Goal: Information Seeking & Learning: Learn about a topic

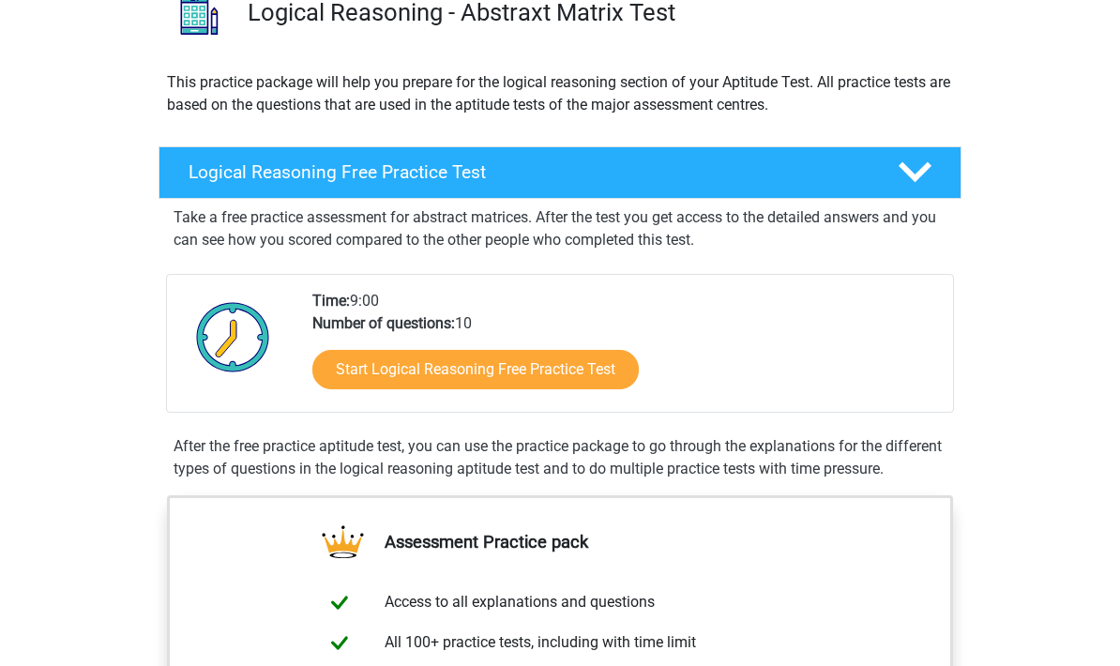
scroll to position [163, 0]
click at [347, 362] on link "Start Logical Reasoning Free Practice Test" at bounding box center [475, 369] width 327 height 39
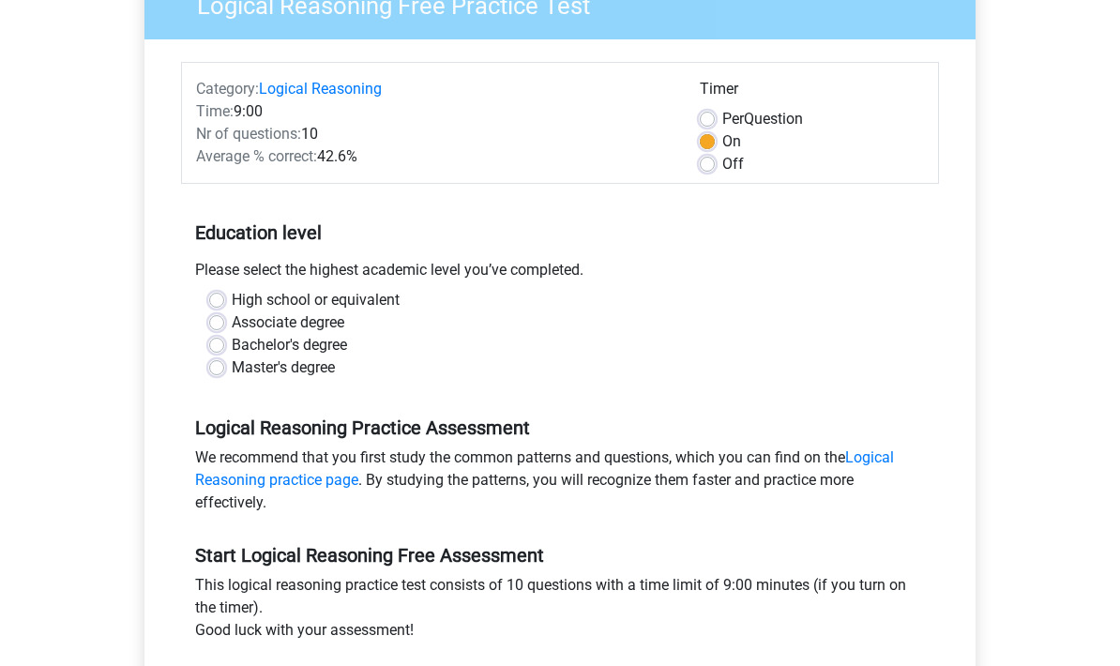
scroll to position [177, 0]
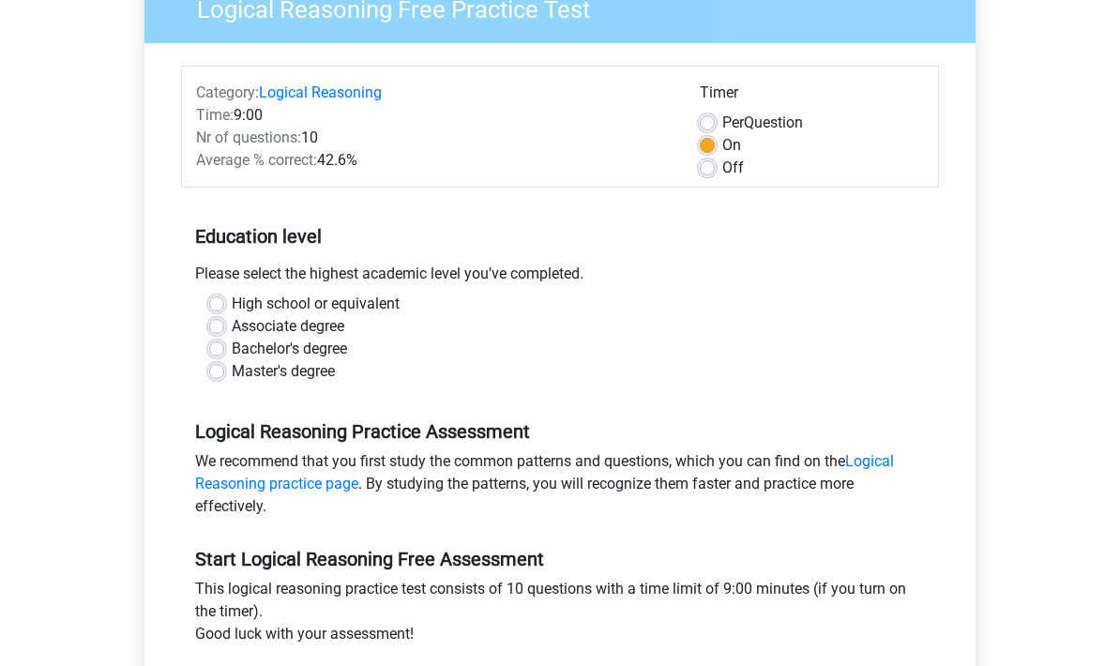
click at [232, 370] on label "Master's degree" at bounding box center [283, 372] width 103 height 23
click at [223, 370] on input "Master's degree" at bounding box center [216, 370] width 15 height 19
radio input "true"
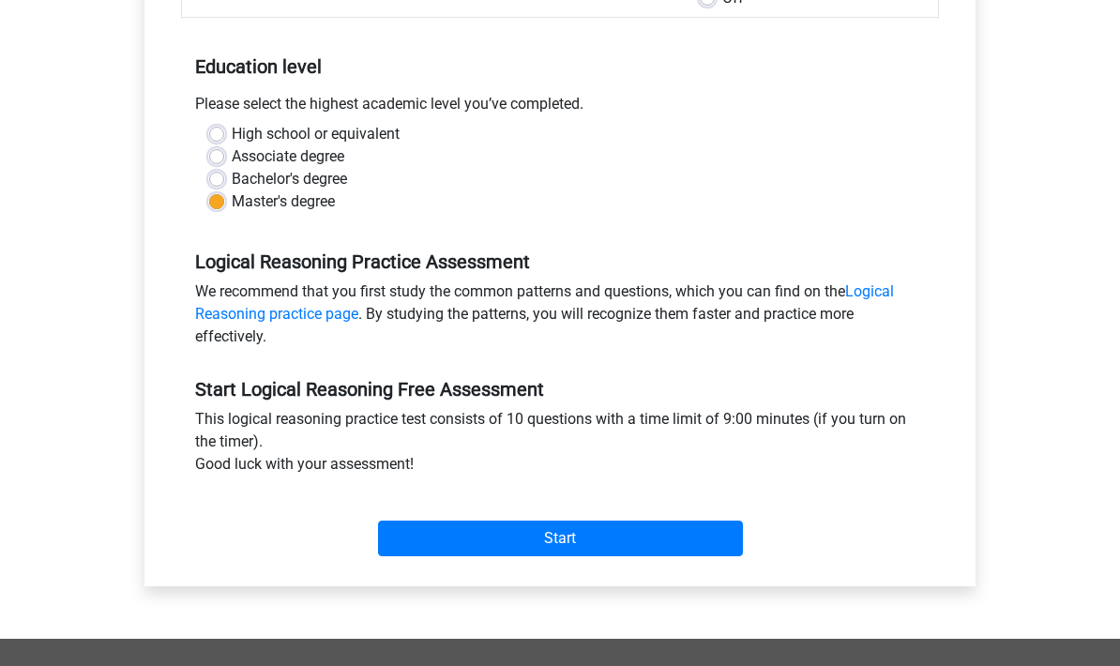
scroll to position [345, 0]
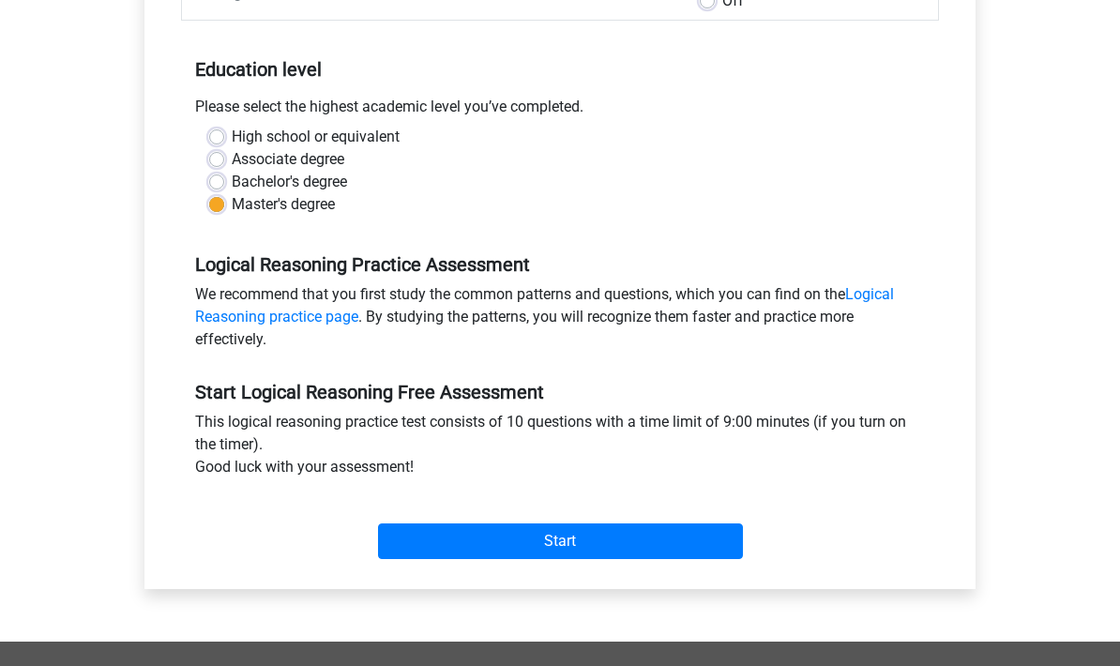
click at [491, 537] on input "Start" at bounding box center [560, 542] width 365 height 36
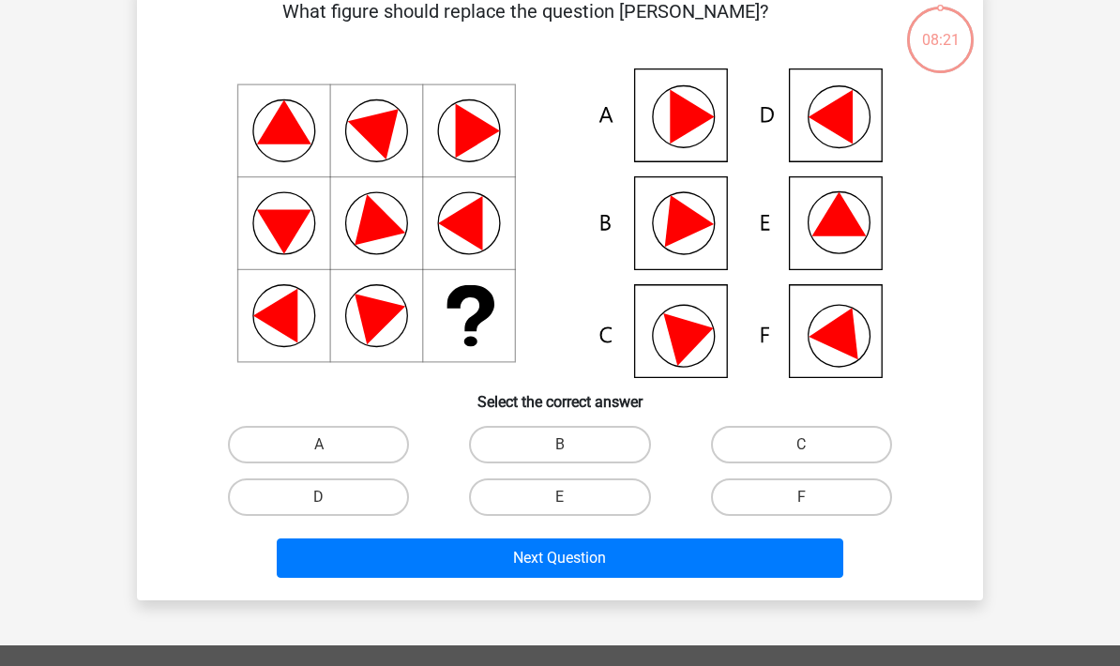
scroll to position [104, 0]
click at [365, 495] on label "D" at bounding box center [318, 498] width 181 height 38
click at [331, 497] on input "D" at bounding box center [325, 503] width 12 height 12
radio input "true"
click at [509, 557] on button "Next Question" at bounding box center [561, 558] width 568 height 39
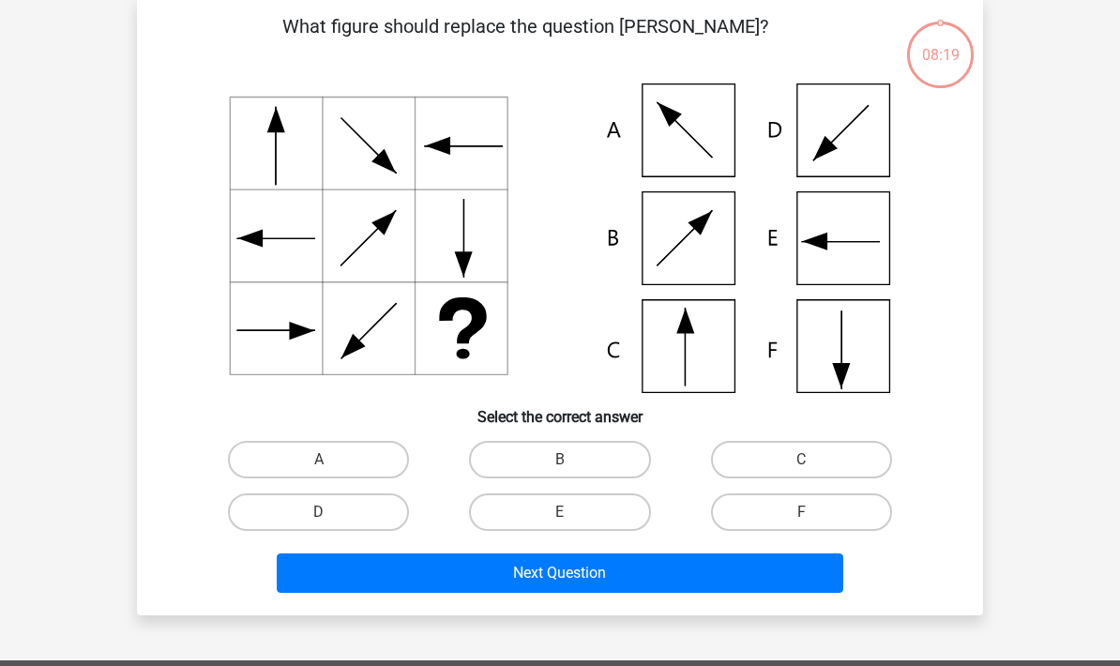
scroll to position [86, 0]
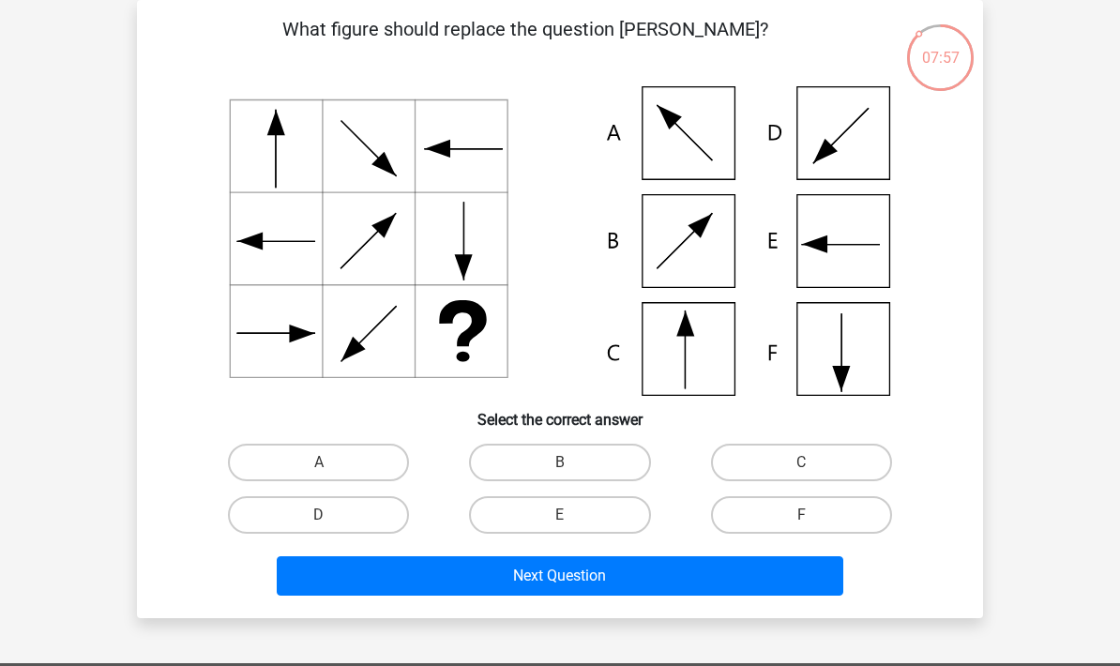
click at [796, 445] on label "C" at bounding box center [801, 463] width 181 height 38
click at [801, 463] on input "C" at bounding box center [807, 469] width 12 height 12
radio input "true"
click at [702, 577] on button "Next Question" at bounding box center [561, 575] width 568 height 39
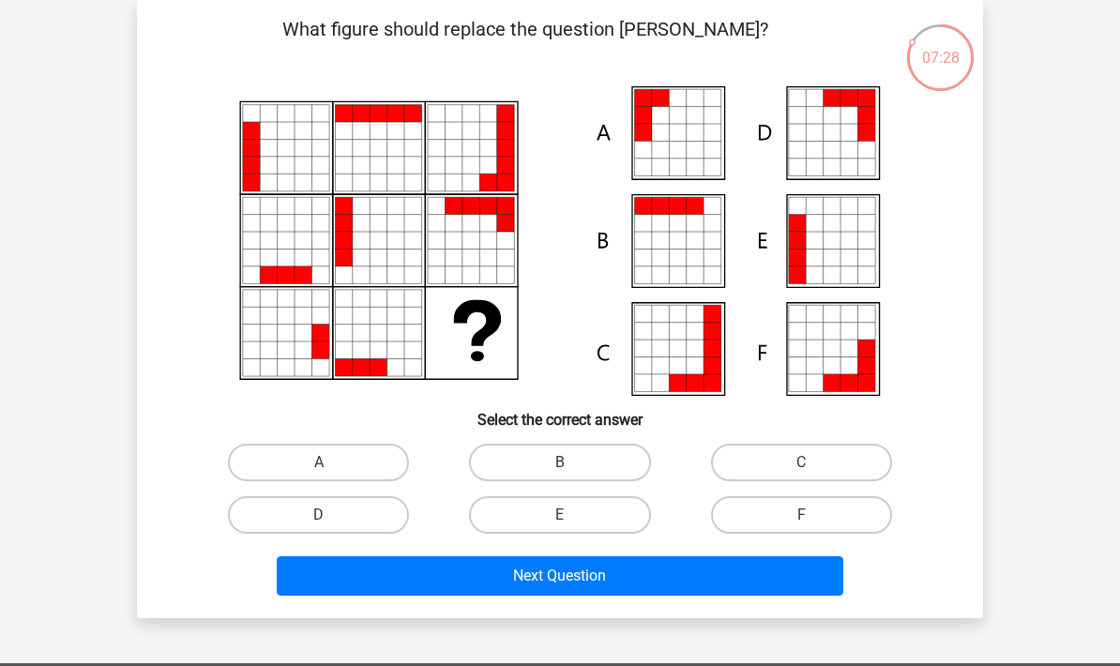
click at [323, 469] on input "A" at bounding box center [325, 469] width 12 height 12
radio input "true"
click at [474, 584] on button "Next Question" at bounding box center [561, 575] width 568 height 39
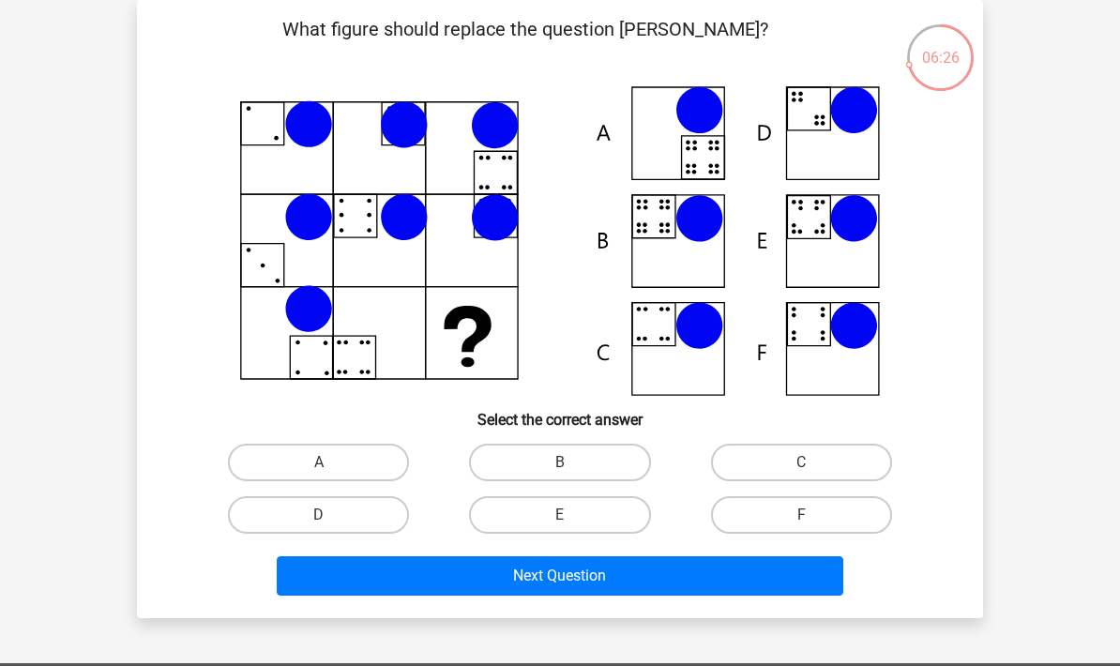
click at [672, 241] on icon at bounding box center [560, 241] width 756 height 310
click at [565, 456] on label "B" at bounding box center [559, 463] width 181 height 38
click at [565, 463] on input "B" at bounding box center [566, 469] width 12 height 12
radio input "true"
click at [593, 576] on button "Next Question" at bounding box center [561, 575] width 568 height 39
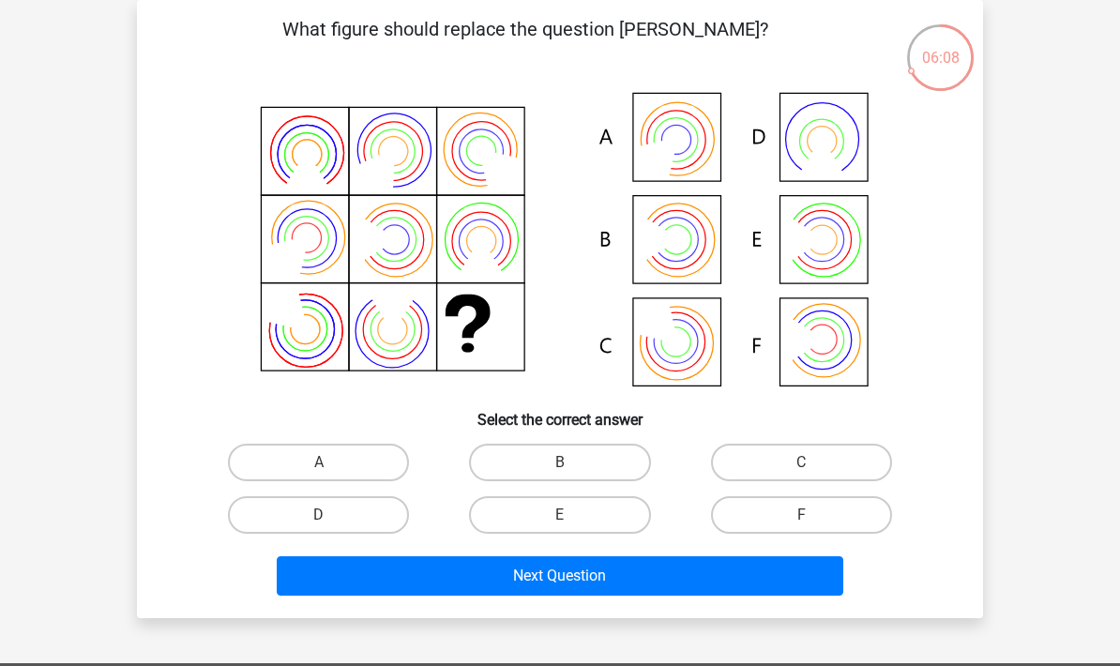
click at [352, 455] on label "A" at bounding box center [318, 463] width 181 height 38
click at [331, 463] on input "A" at bounding box center [325, 469] width 12 height 12
radio input "true"
click at [404, 578] on button "Next Question" at bounding box center [561, 575] width 568 height 39
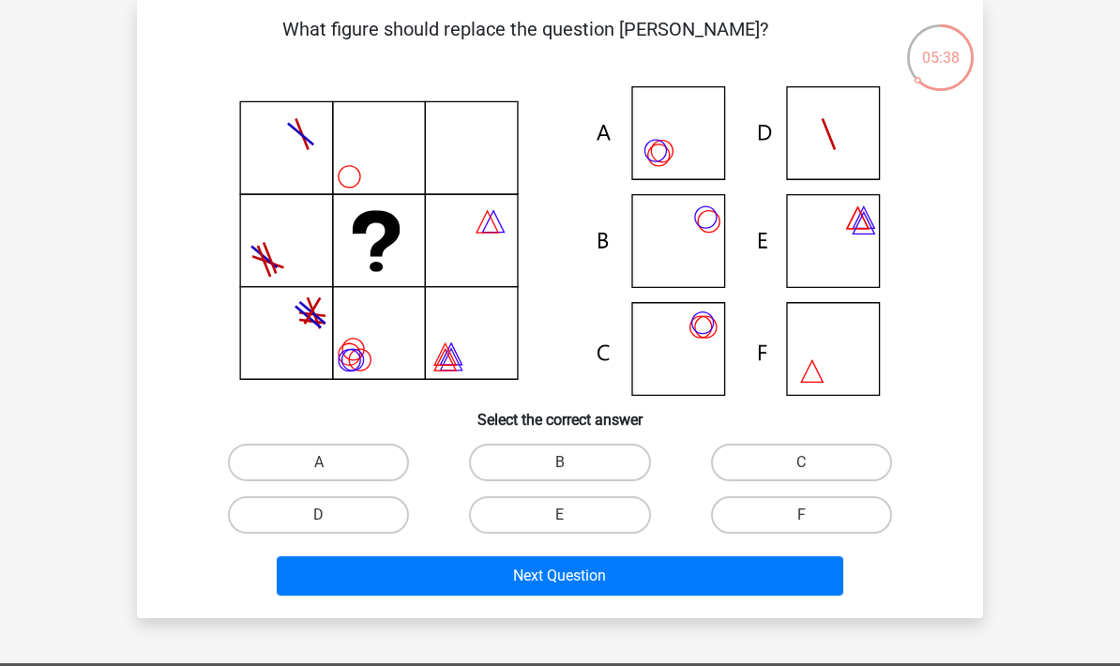
click at [683, 365] on icon at bounding box center [560, 241] width 756 height 310
click at [827, 448] on label "C" at bounding box center [801, 463] width 181 height 38
click at [813, 463] on input "C" at bounding box center [807, 469] width 12 height 12
radio input "true"
click at [728, 566] on button "Next Question" at bounding box center [561, 575] width 568 height 39
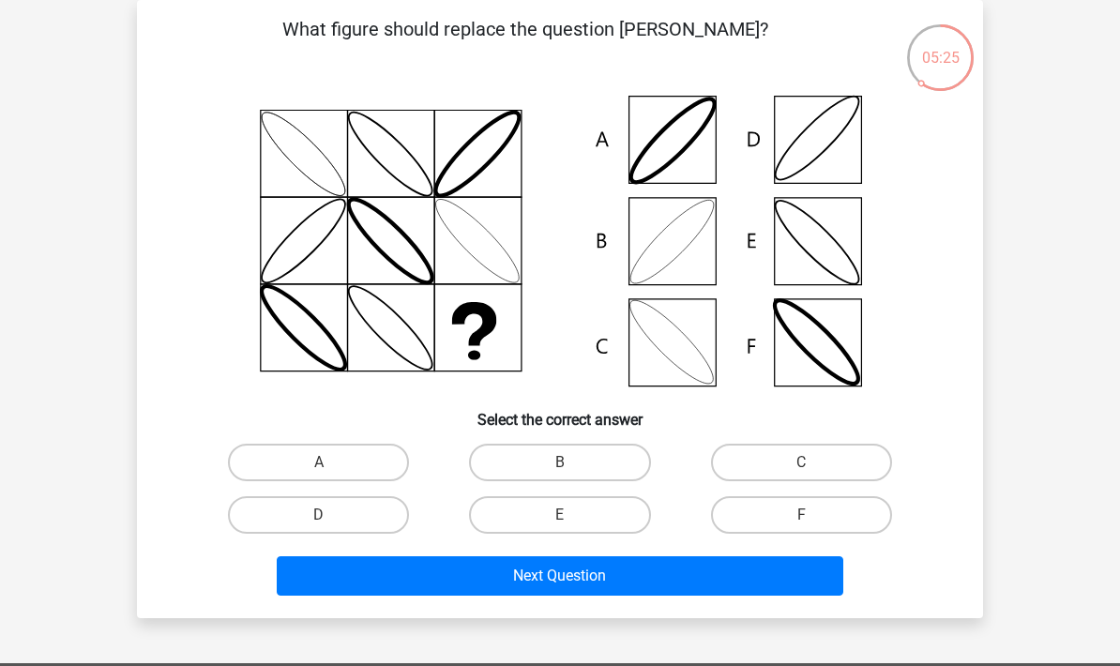
click at [354, 460] on label "A" at bounding box center [318, 463] width 181 height 38
click at [331, 463] on input "A" at bounding box center [325, 469] width 12 height 12
radio input "true"
click at [405, 592] on button "Next Question" at bounding box center [561, 575] width 568 height 39
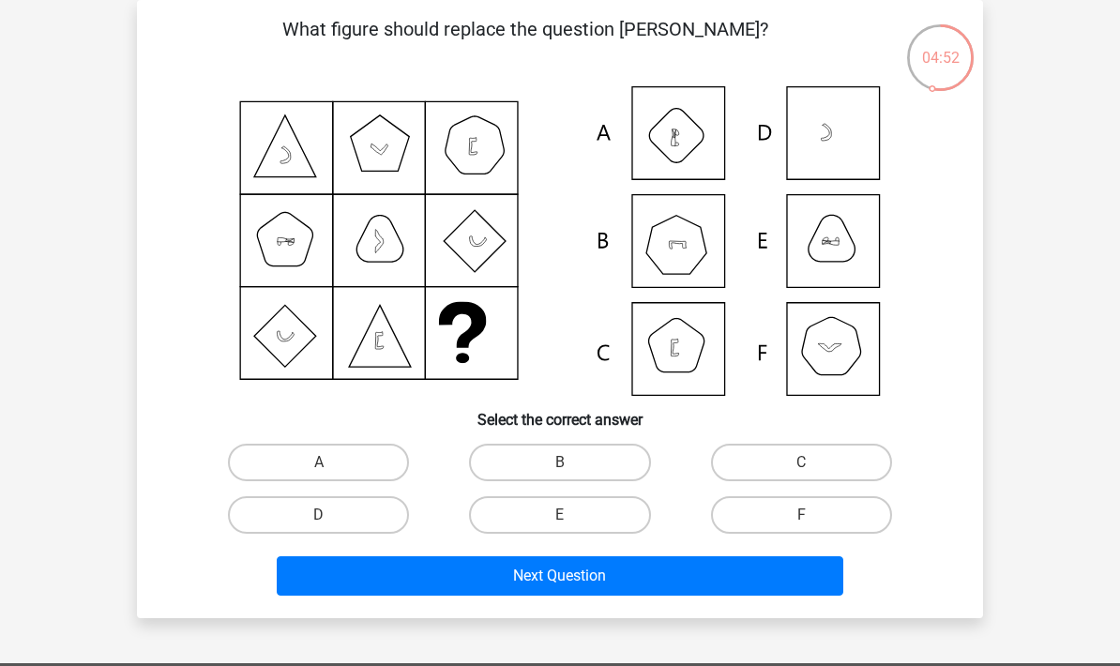
click at [583, 507] on label "E" at bounding box center [559, 515] width 181 height 38
click at [572, 515] on input "E" at bounding box center [566, 521] width 12 height 12
radio input "true"
click at [681, 571] on button "Next Question" at bounding box center [561, 575] width 568 height 39
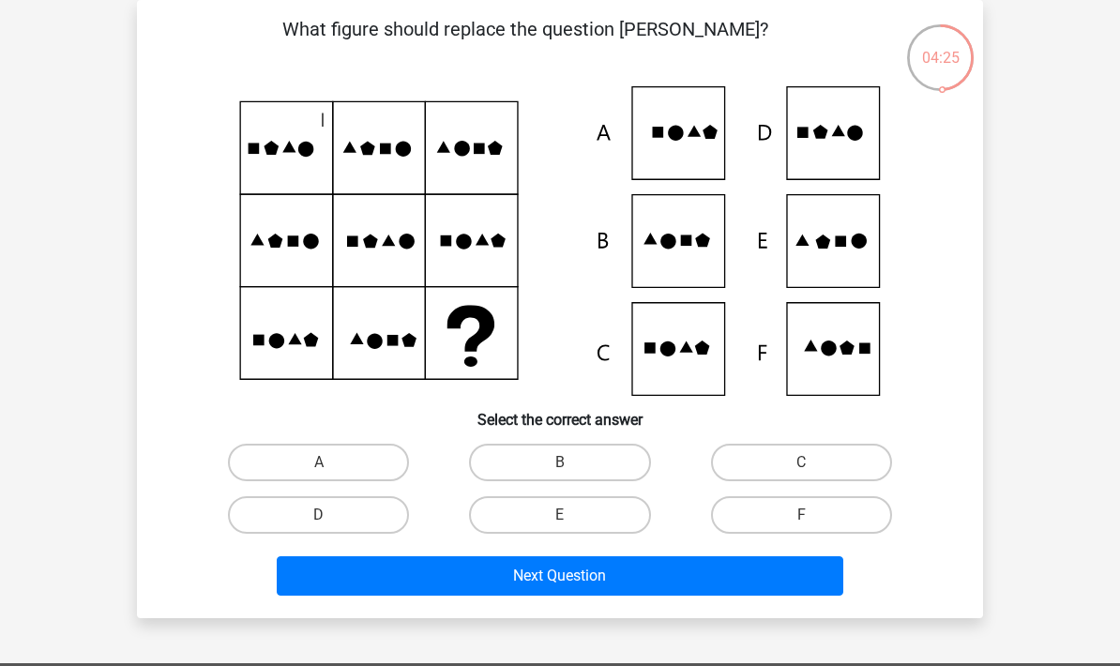
click at [695, 260] on icon at bounding box center [560, 241] width 756 height 310
click at [590, 460] on label "B" at bounding box center [559, 463] width 181 height 38
click at [572, 463] on input "B" at bounding box center [566, 469] width 12 height 12
radio input "true"
click at [563, 586] on button "Next Question" at bounding box center [561, 575] width 568 height 39
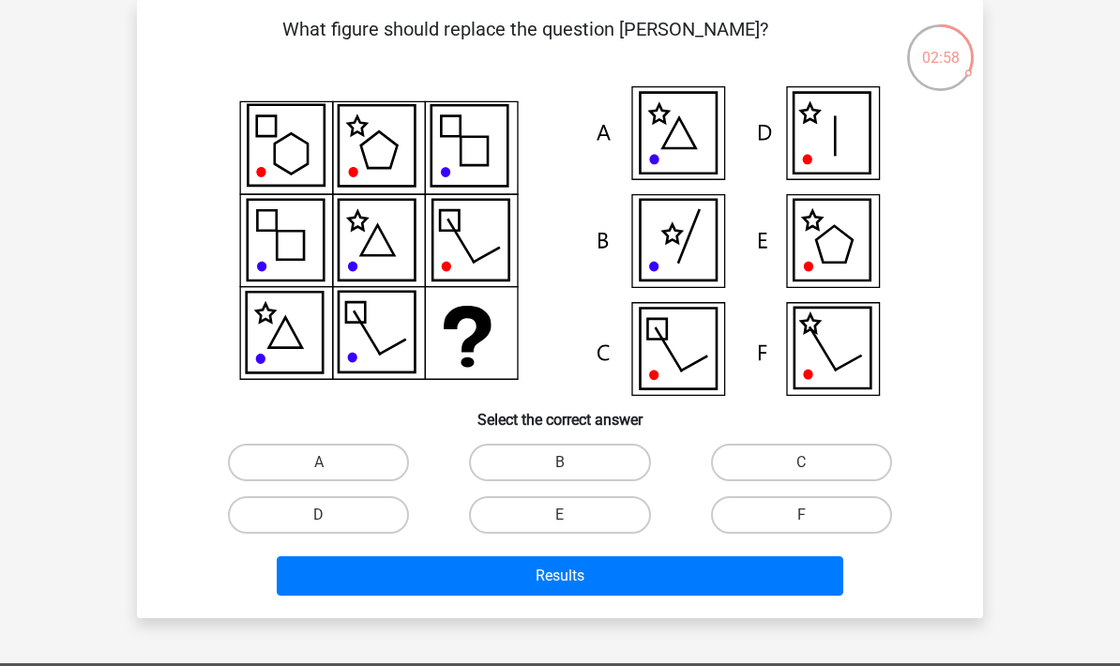
click at [830, 237] on icon at bounding box center [832, 240] width 76 height 81
click at [575, 515] on label "E" at bounding box center [559, 515] width 181 height 38
click at [572, 515] on input "E" at bounding box center [566, 521] width 12 height 12
radio input "true"
click at [540, 583] on button "Results" at bounding box center [561, 575] width 568 height 39
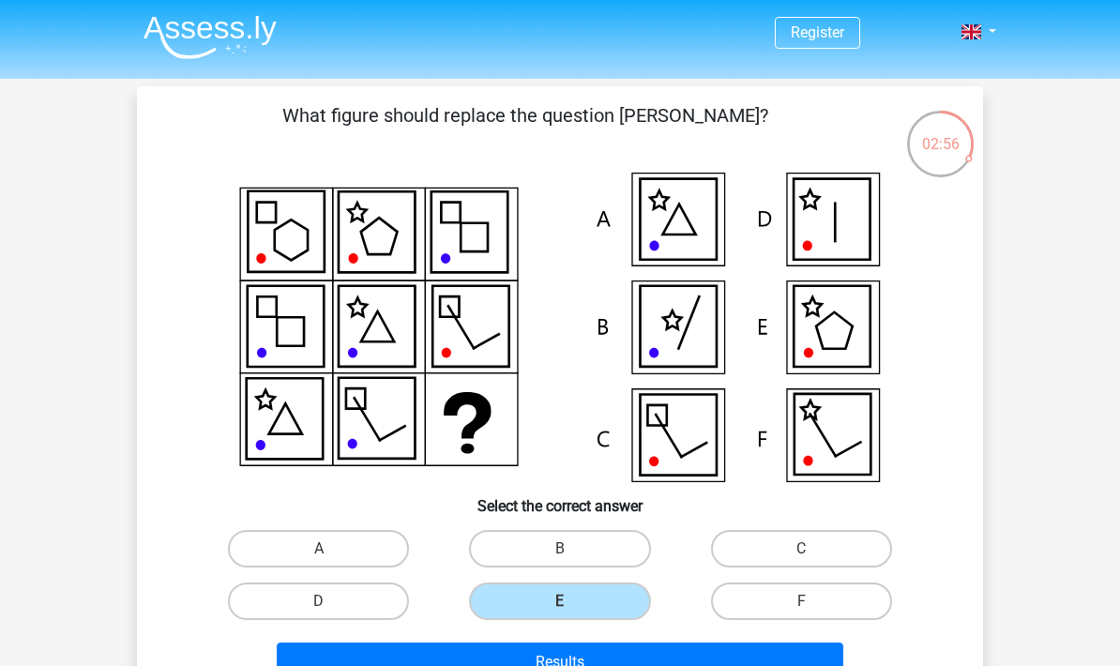
scroll to position [161, 0]
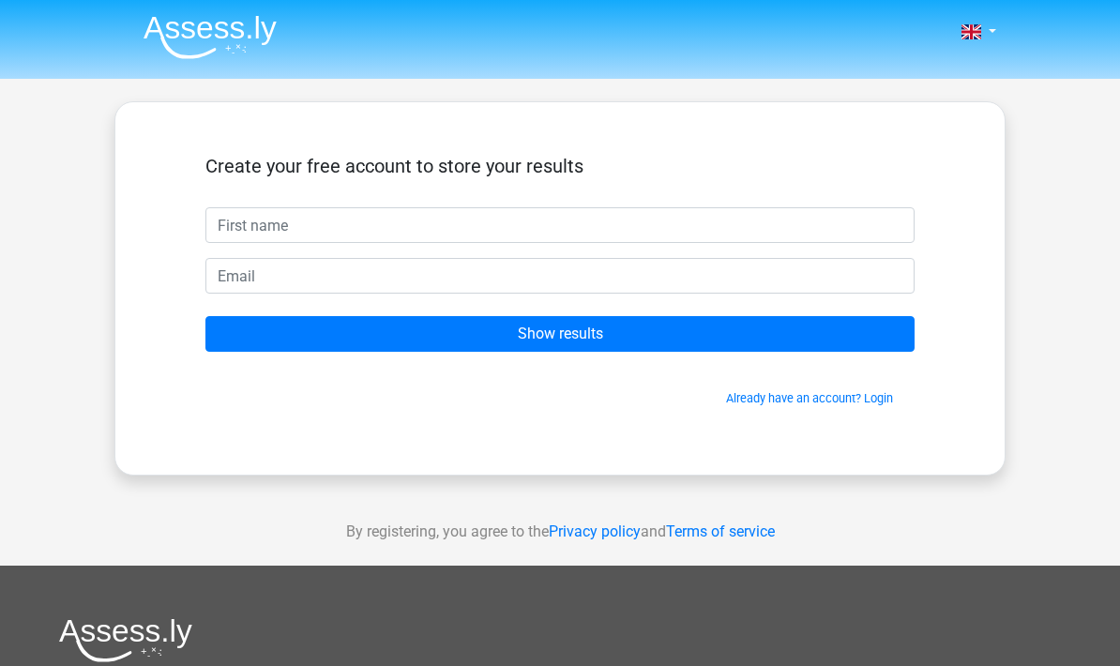
click at [587, 228] on input "text" at bounding box center [559, 225] width 709 height 36
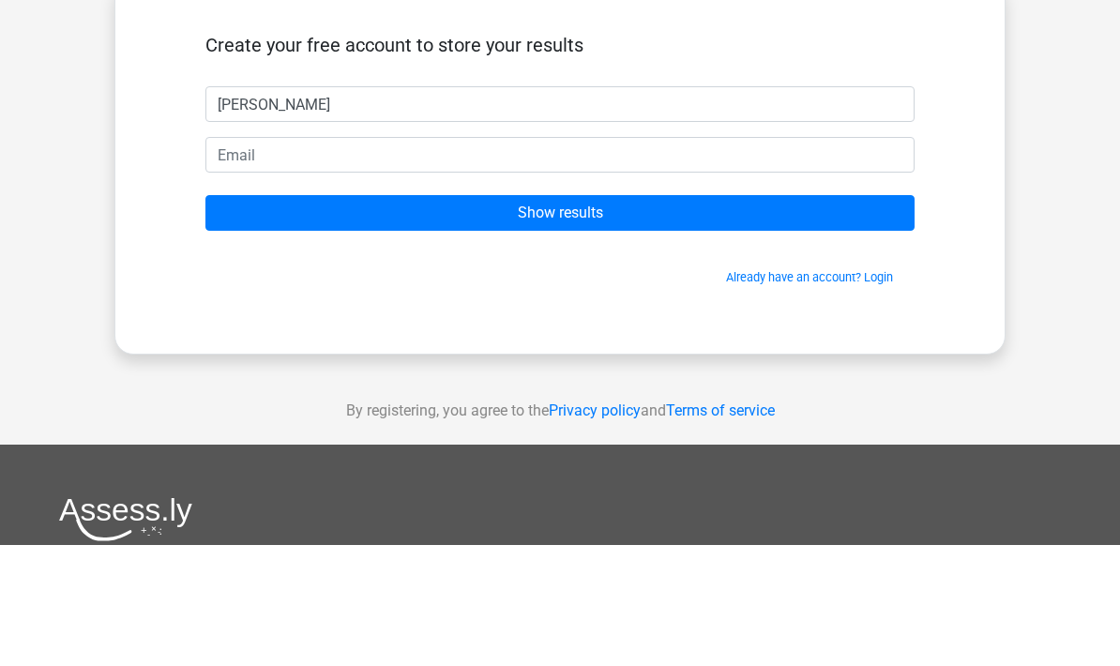
type input "[PERSON_NAME]"
click at [539, 155] on form "Create your free account to store your results Taniya Show results Already have…" at bounding box center [559, 281] width 709 height 252
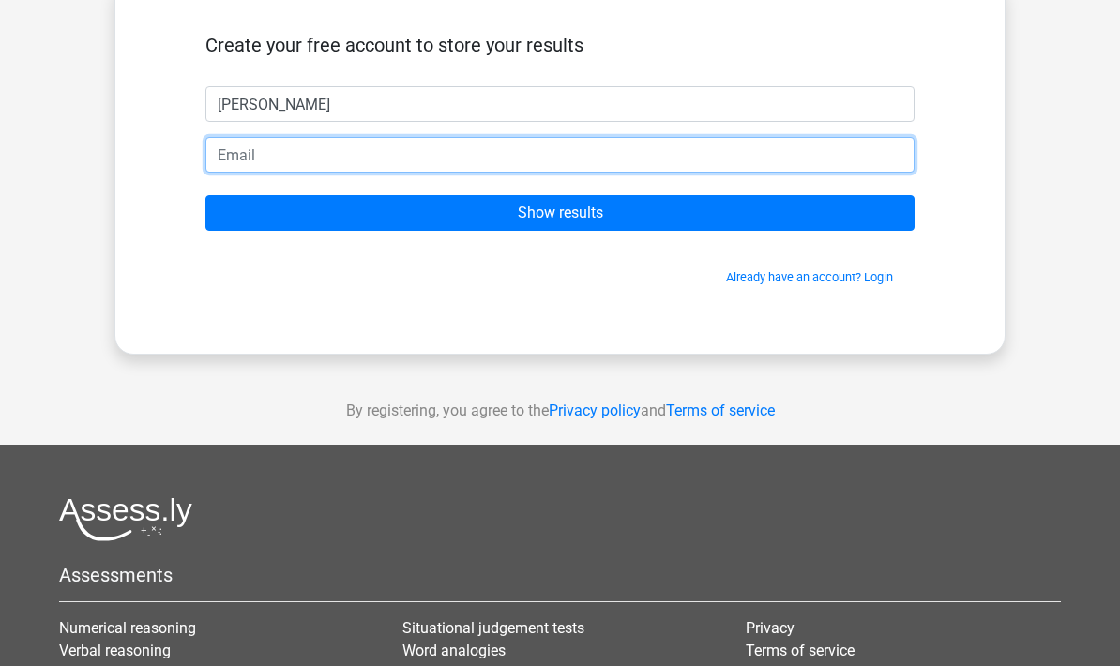
click at [634, 165] on input "email" at bounding box center [559, 155] width 709 height 36
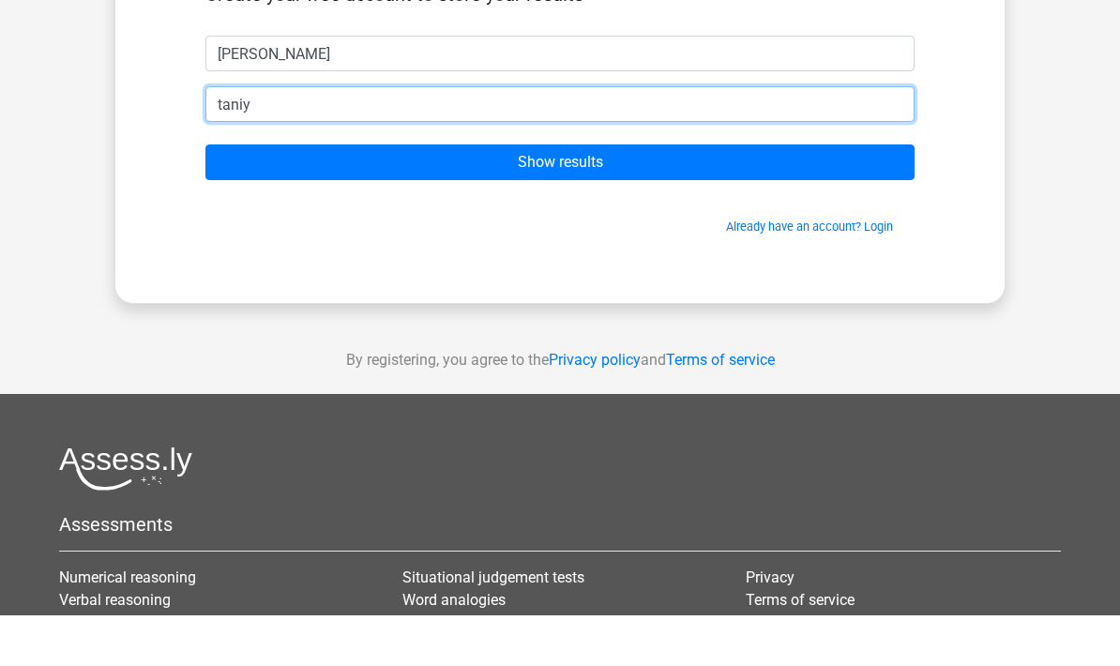
type input "[PERSON_NAME][EMAIL_ADDRESS][DOMAIN_NAME]"
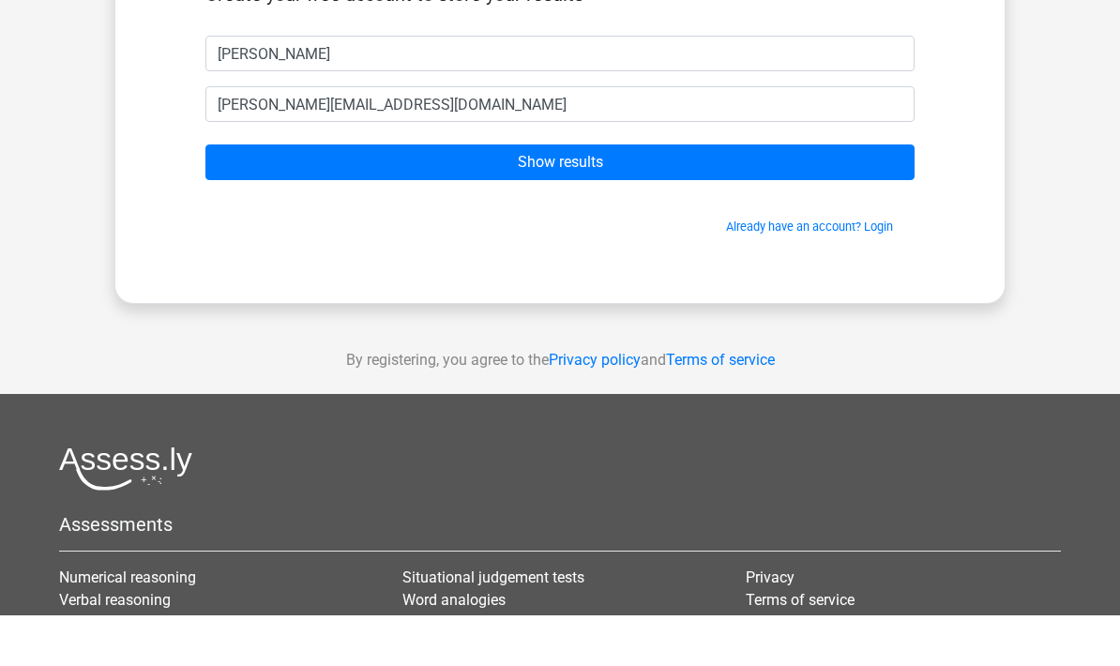
scroll to position [172, 0]
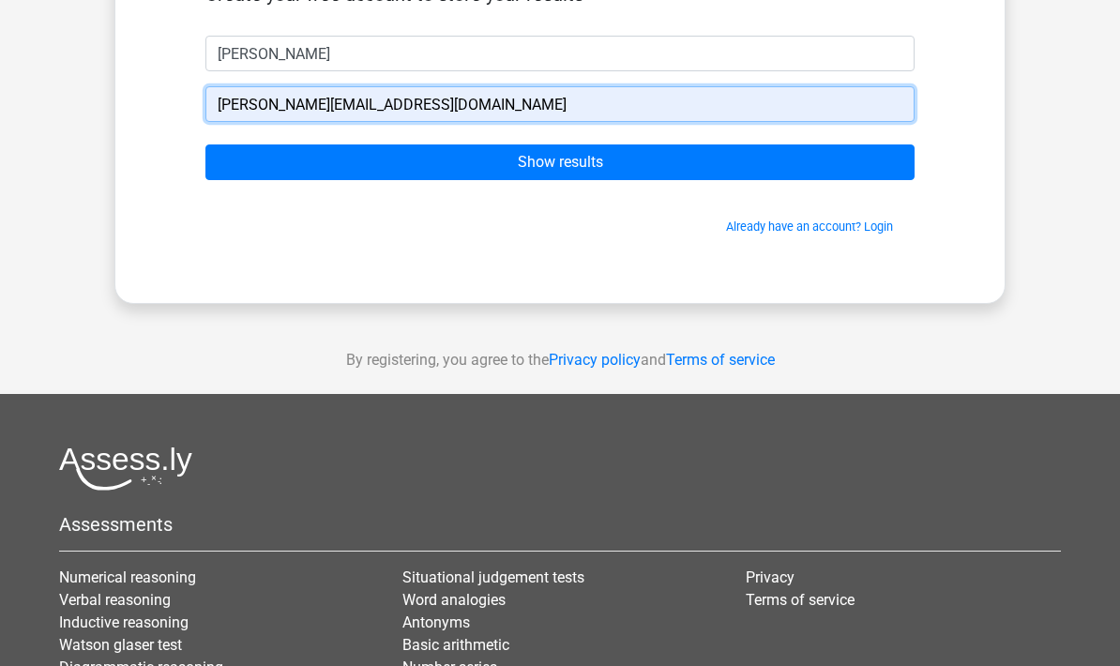
click at [669, 158] on input "Show results" at bounding box center [559, 162] width 709 height 36
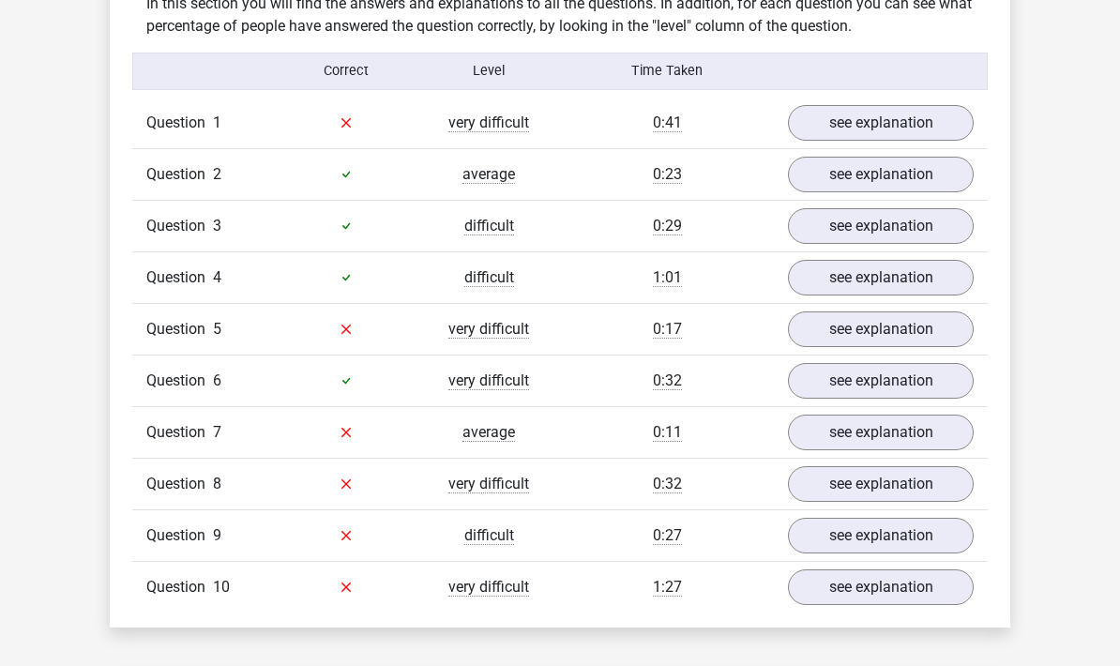
scroll to position [1438, 0]
click at [864, 124] on link "see explanation" at bounding box center [881, 123] width 186 height 36
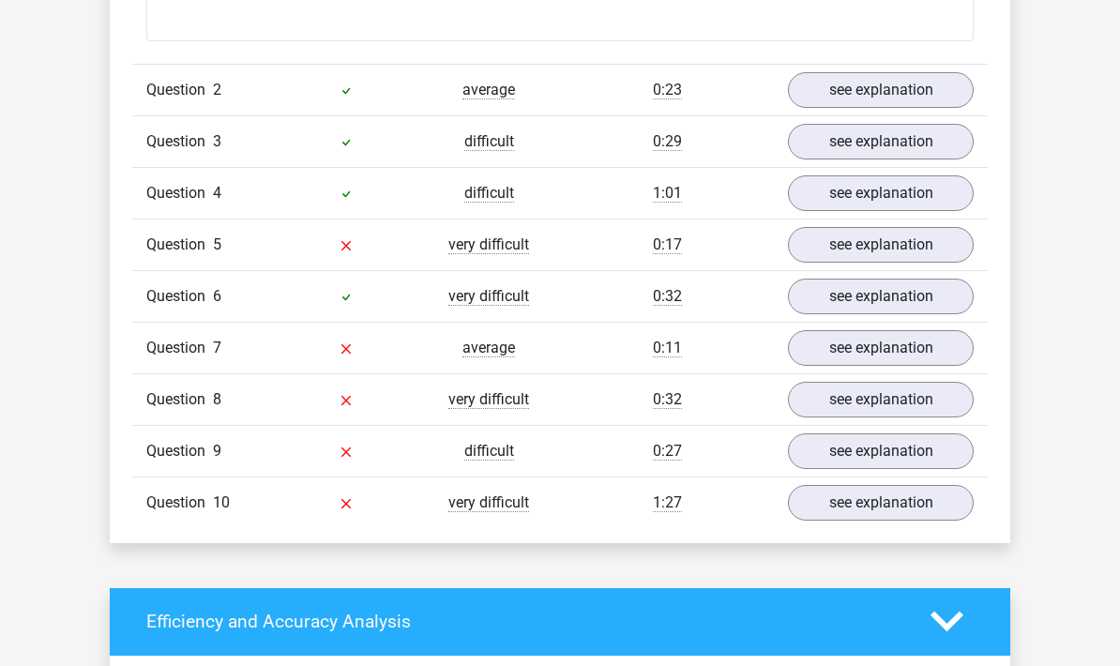
scroll to position [2718, 0]
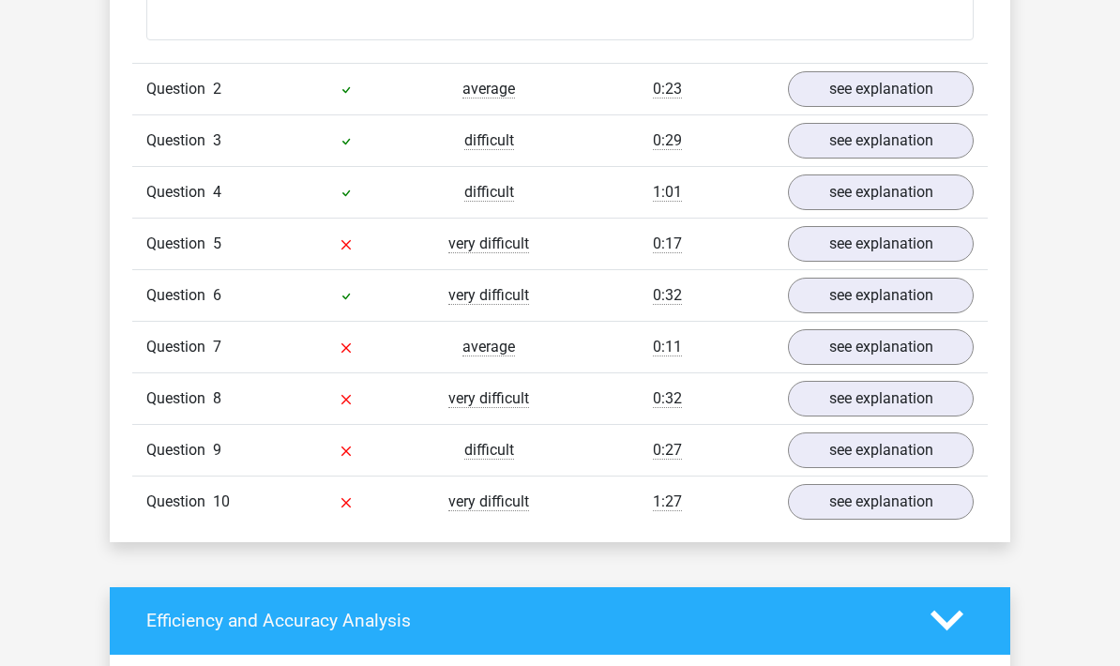
click at [849, 250] on link "see explanation" at bounding box center [881, 244] width 186 height 36
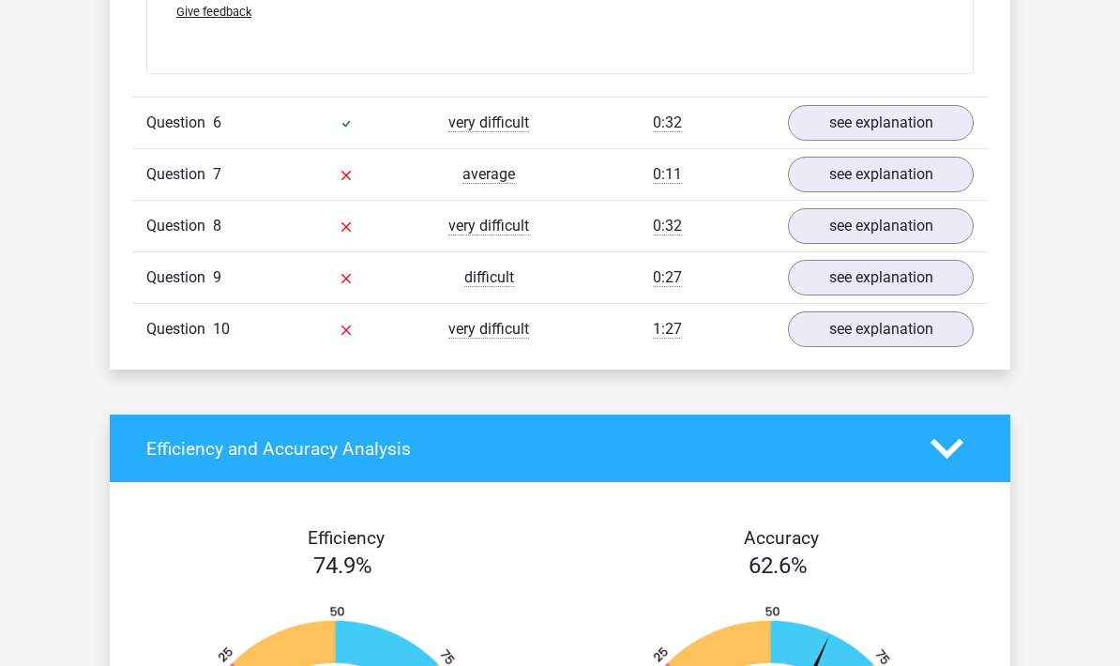
scroll to position [4151, 0]
click at [868, 176] on link "see explanation" at bounding box center [881, 175] width 186 height 36
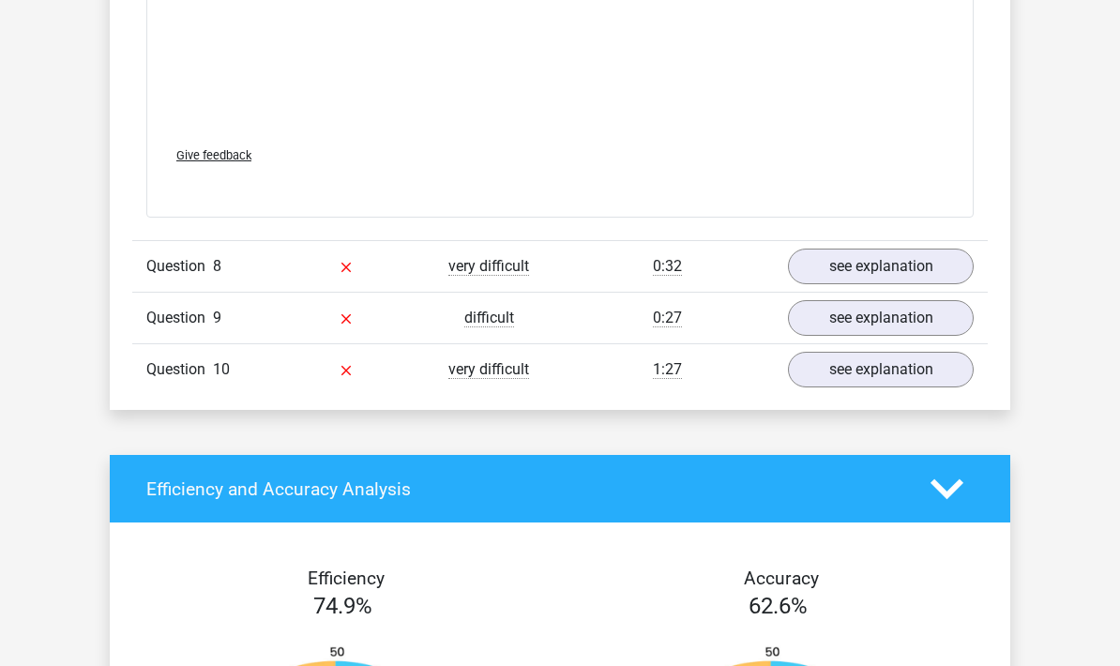
scroll to position [5370, 0]
click at [820, 266] on link "see explanation" at bounding box center [881, 267] width 186 height 36
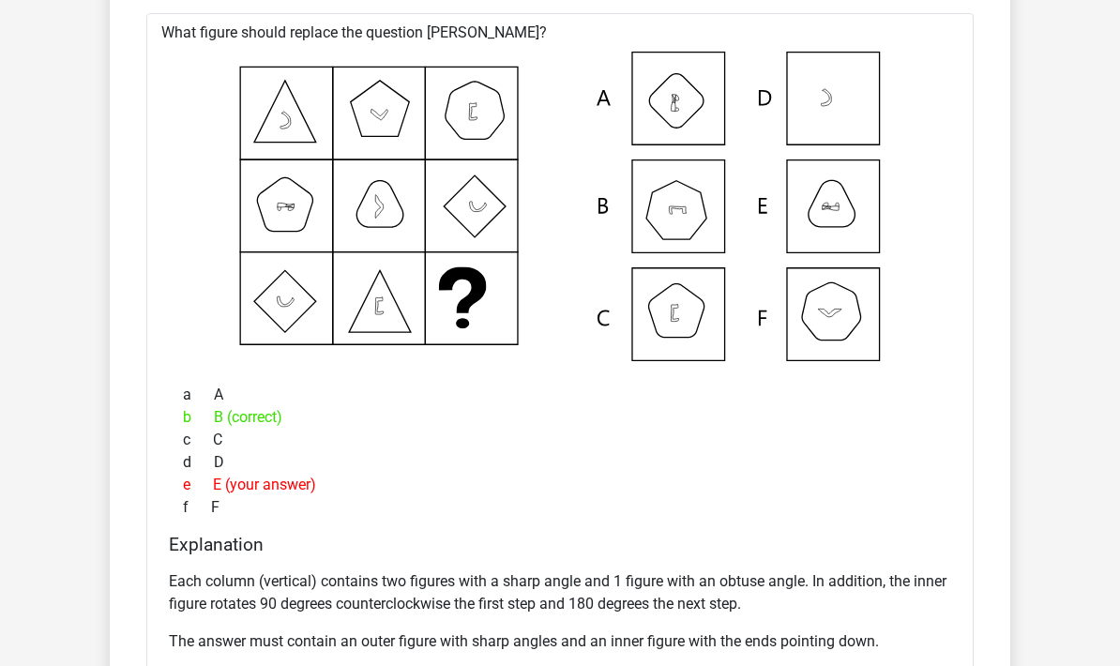
scroll to position [5698, 0]
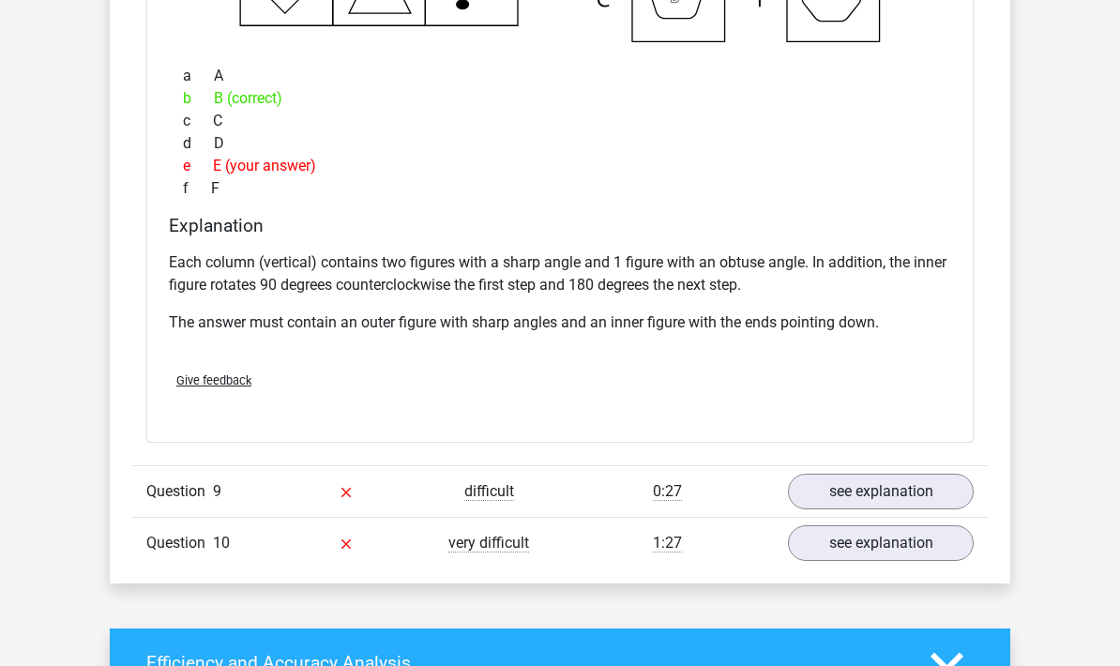
click at [837, 493] on link "see explanation" at bounding box center [881, 492] width 186 height 36
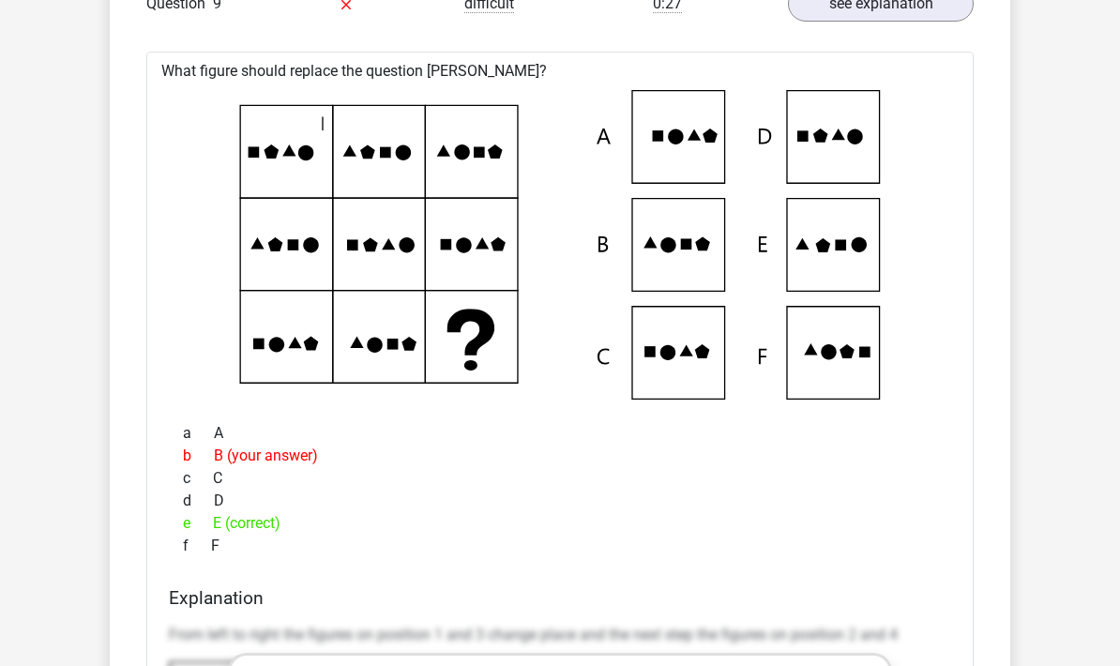
scroll to position [6481, 0]
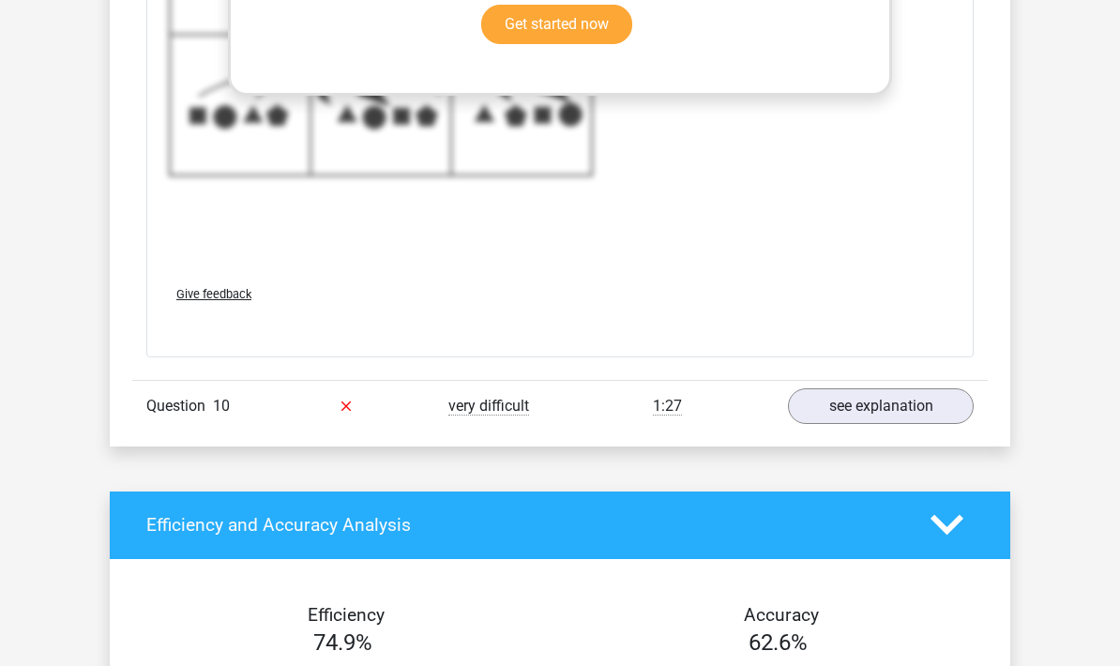
click at [847, 408] on link "see explanation" at bounding box center [881, 407] width 186 height 36
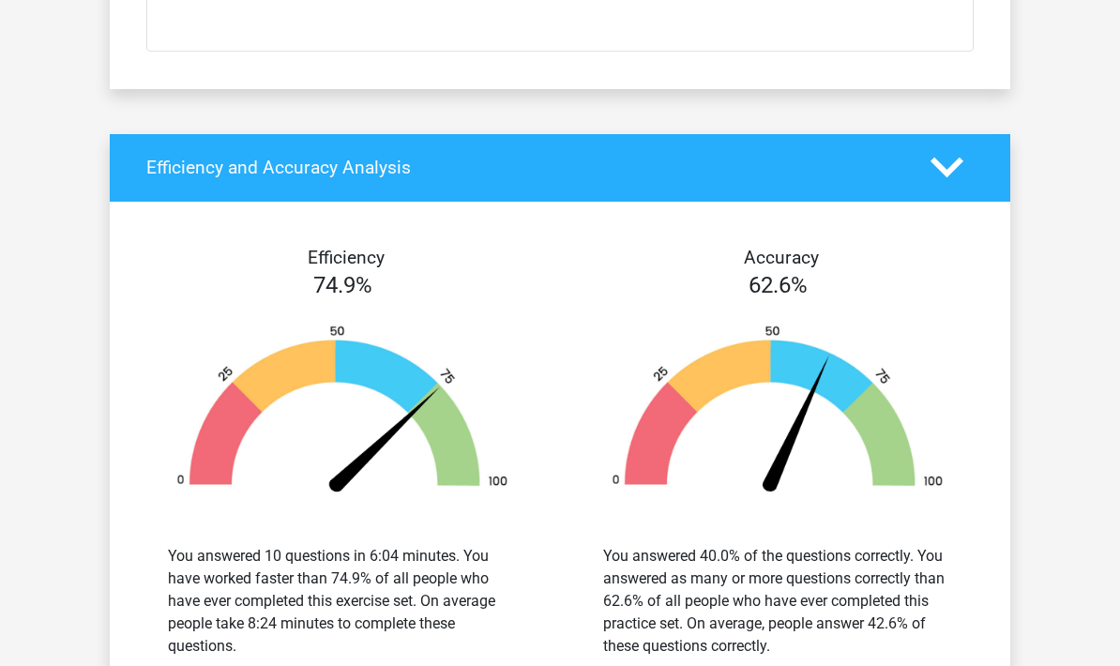
scroll to position [9002, 0]
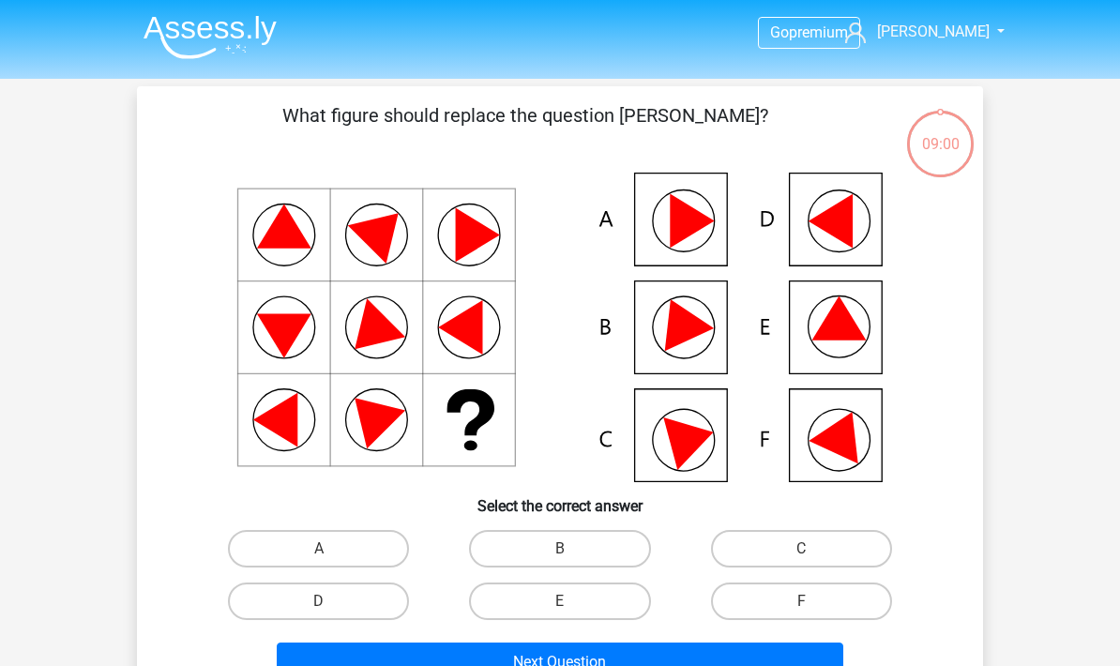
scroll to position [161, 0]
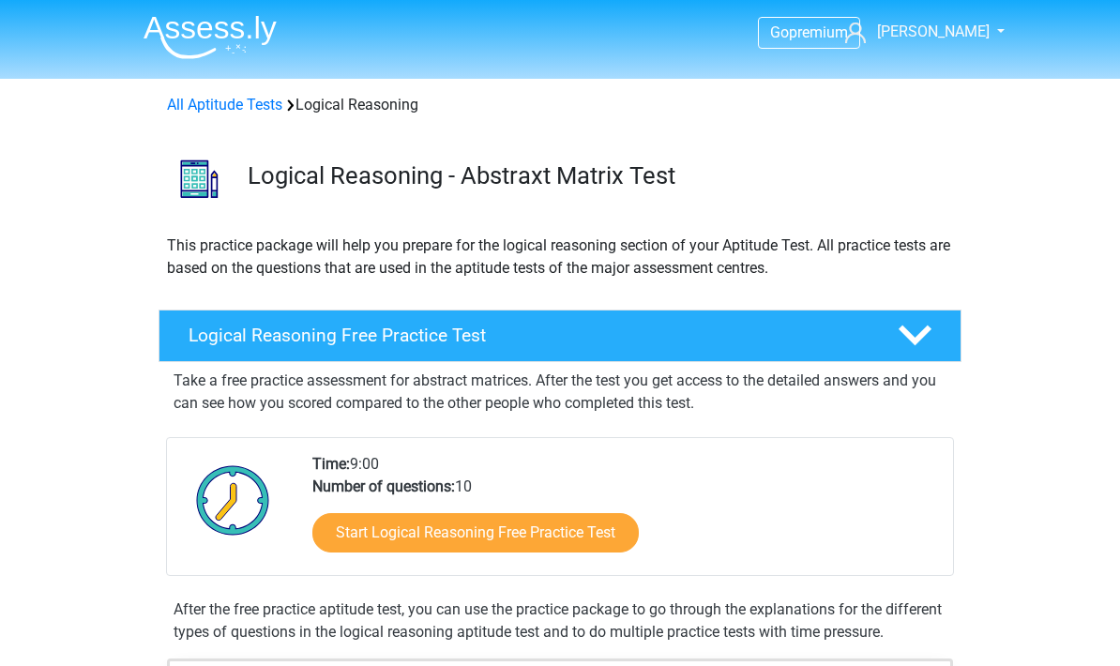
scroll to position [163, 0]
